Goal: Task Accomplishment & Management: Manage account settings

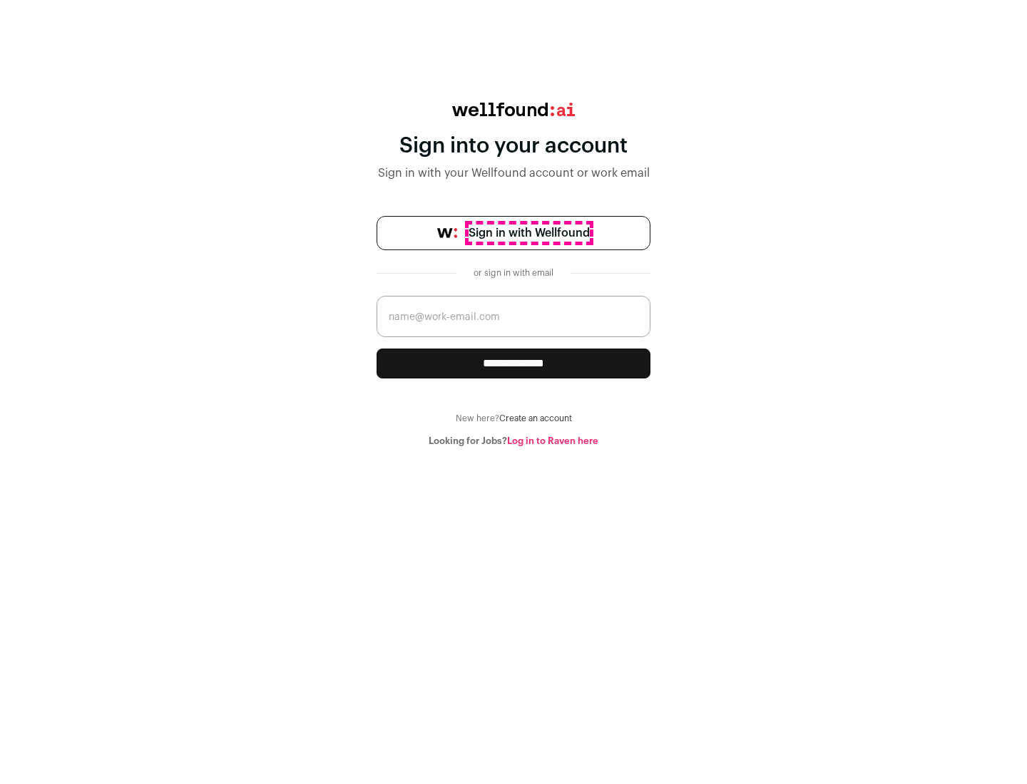
click at [528, 233] on span "Sign in with Wellfound" at bounding box center [528, 233] width 121 height 17
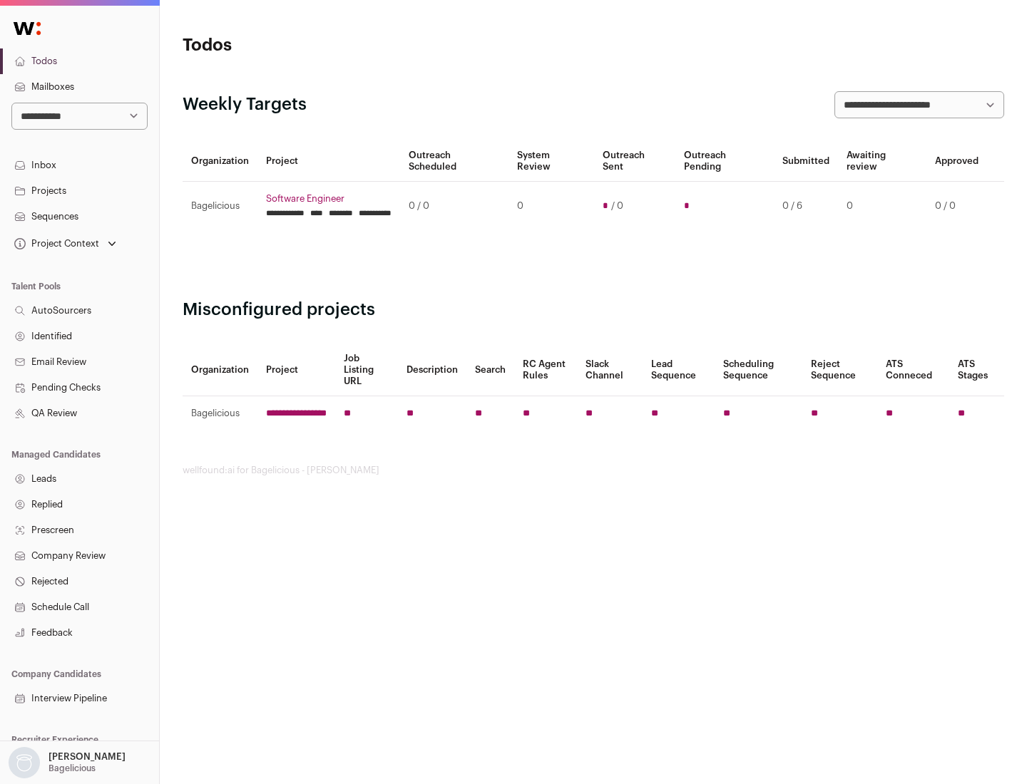
click at [79, 190] on link "Projects" at bounding box center [79, 191] width 159 height 26
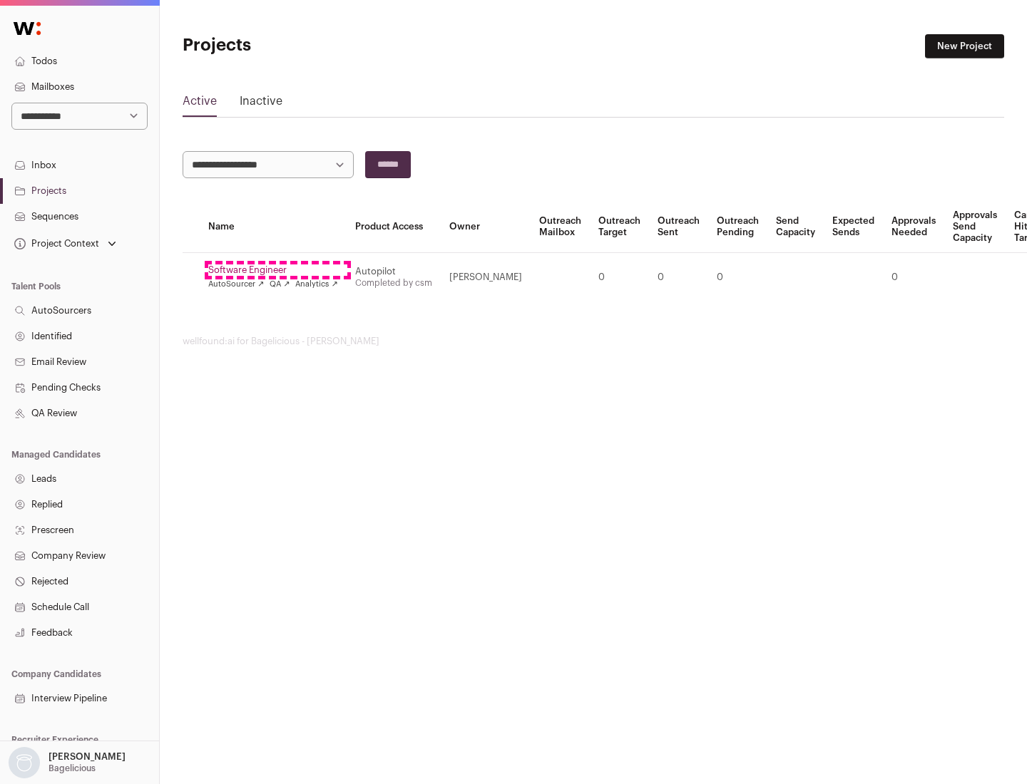
click at [277, 270] on link "Software Engineer" at bounding box center [273, 270] width 130 height 11
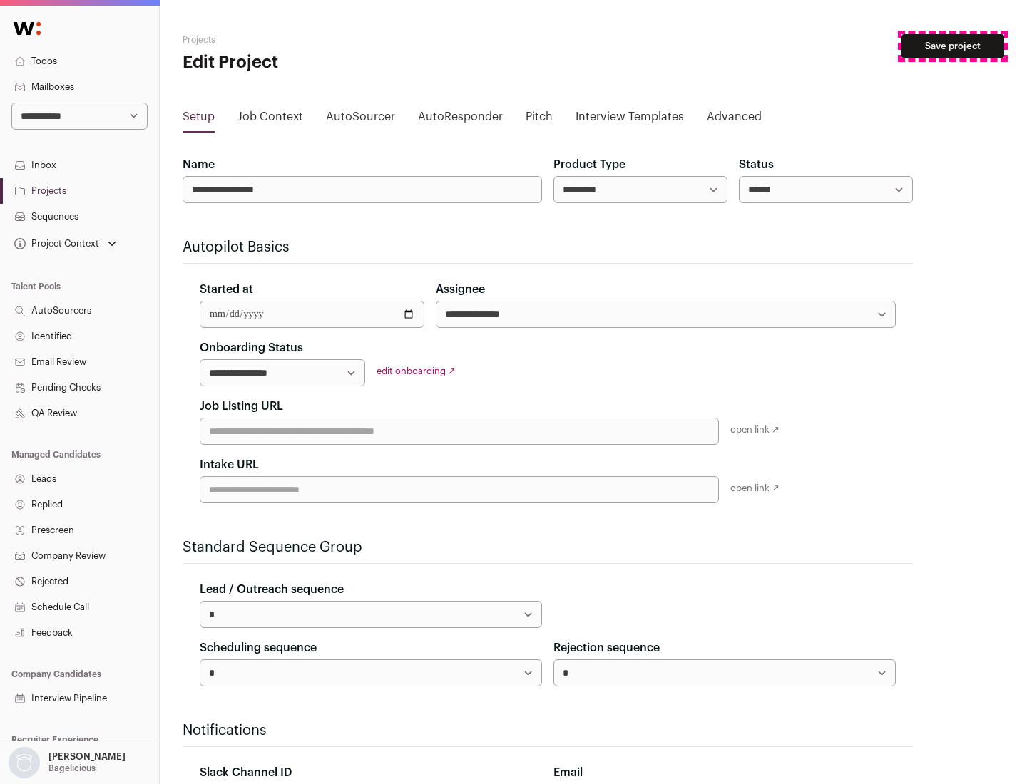
click at [953, 46] on button "Save project" at bounding box center [952, 46] width 103 height 24
